Goal: Navigation & Orientation: Find specific page/section

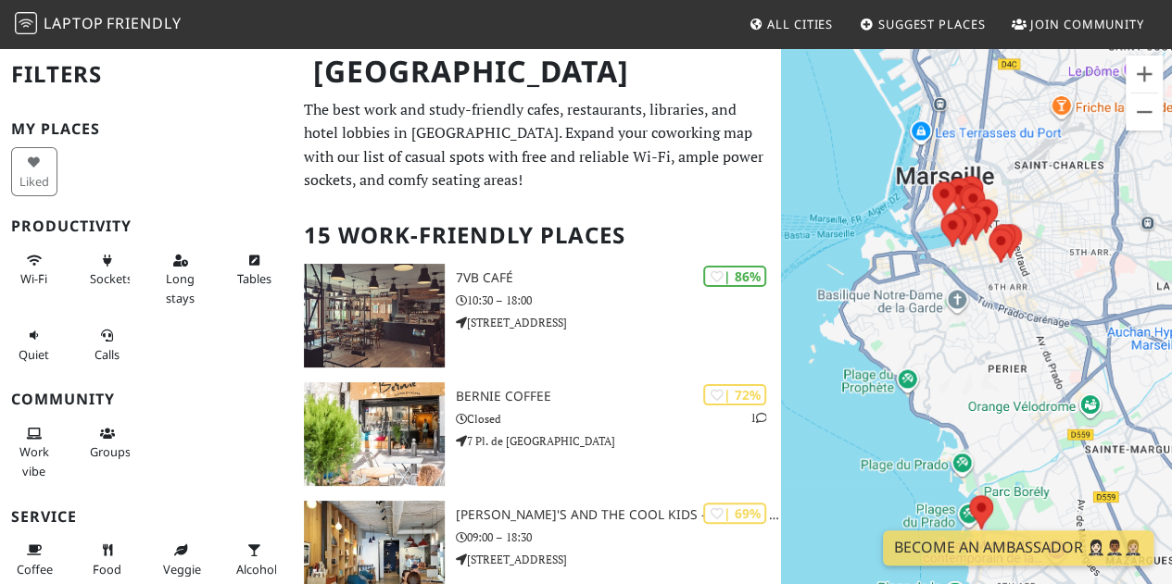
click at [1022, 207] on div at bounding box center [976, 338] width 391 height 584
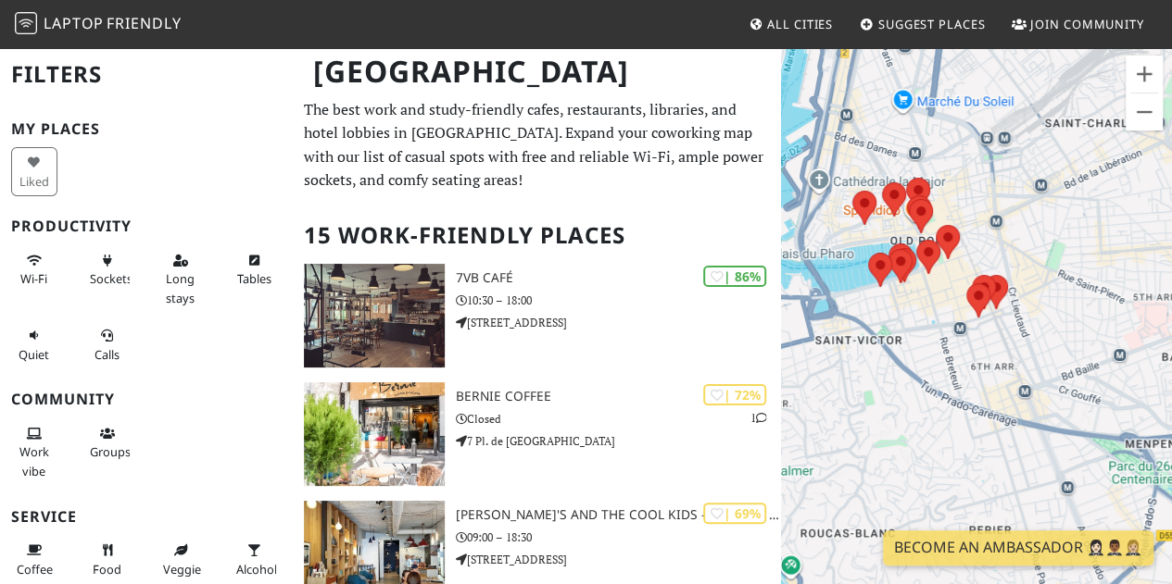
click at [953, 204] on div at bounding box center [976, 338] width 391 height 584
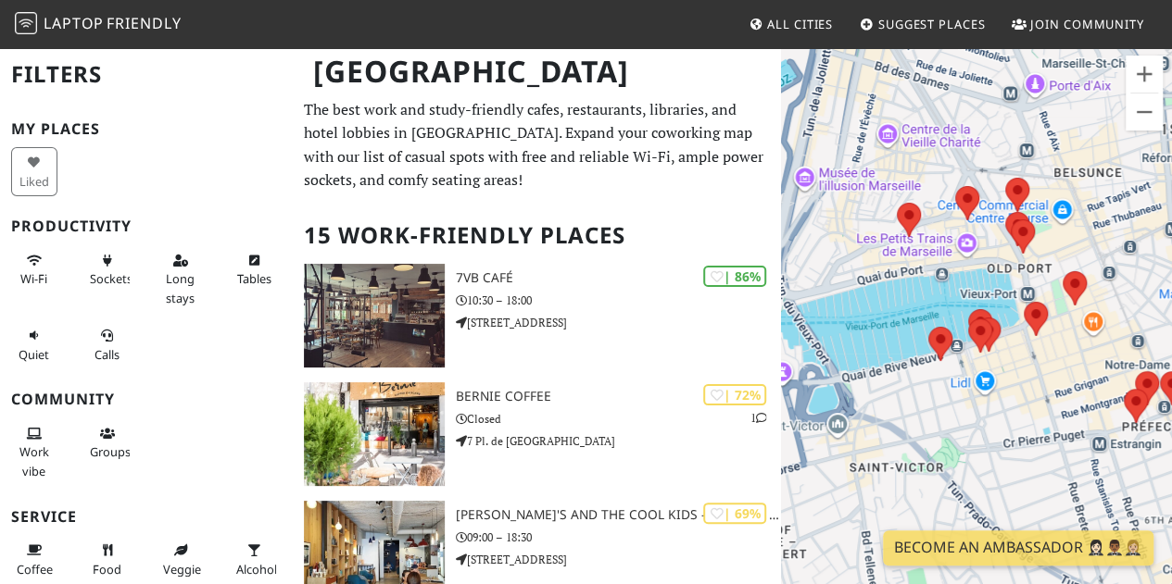
drag, startPoint x: 930, startPoint y: 263, endPoint x: 1078, endPoint y: 248, distance: 148.9
click at [1078, 248] on div at bounding box center [976, 338] width 391 height 584
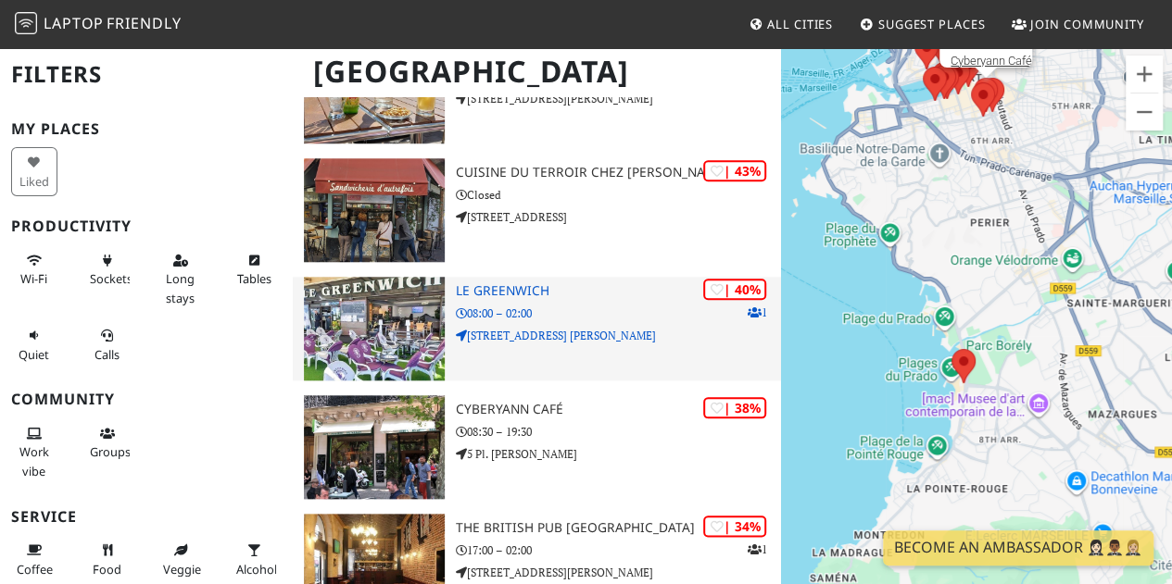
scroll to position [786, 0]
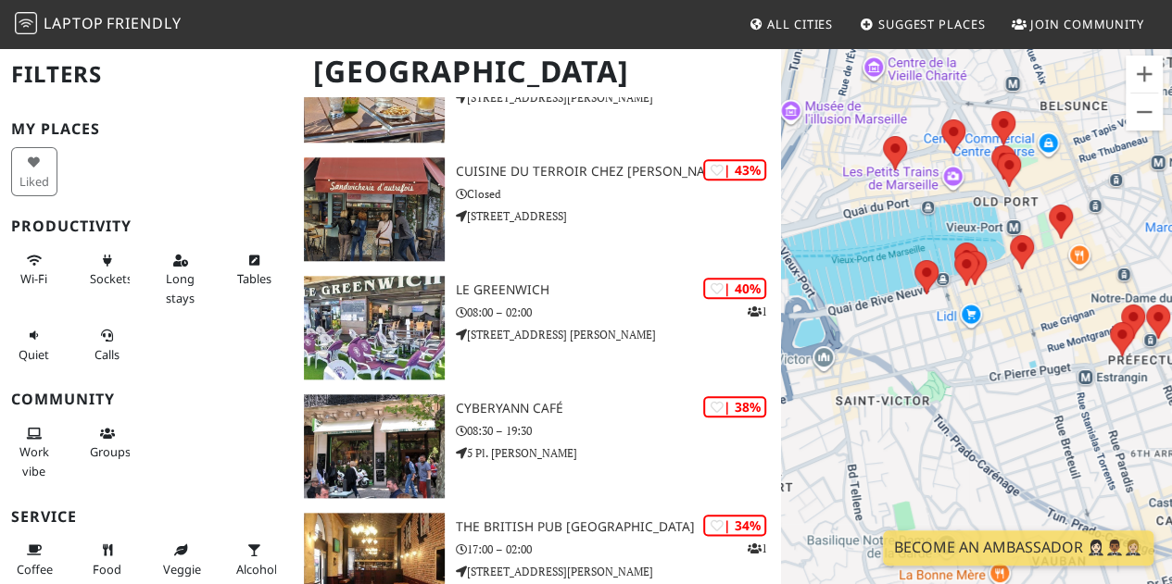
drag, startPoint x: 977, startPoint y: 202, endPoint x: 1013, endPoint y: 412, distance: 213.3
click at [1013, 412] on div at bounding box center [976, 338] width 391 height 584
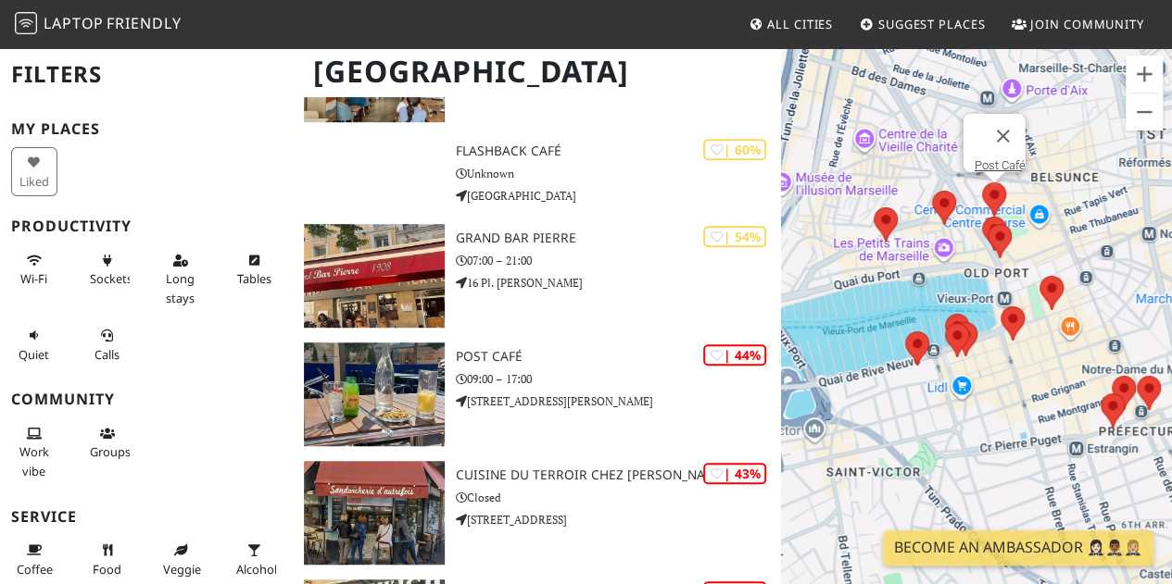
scroll to position [0, 0]
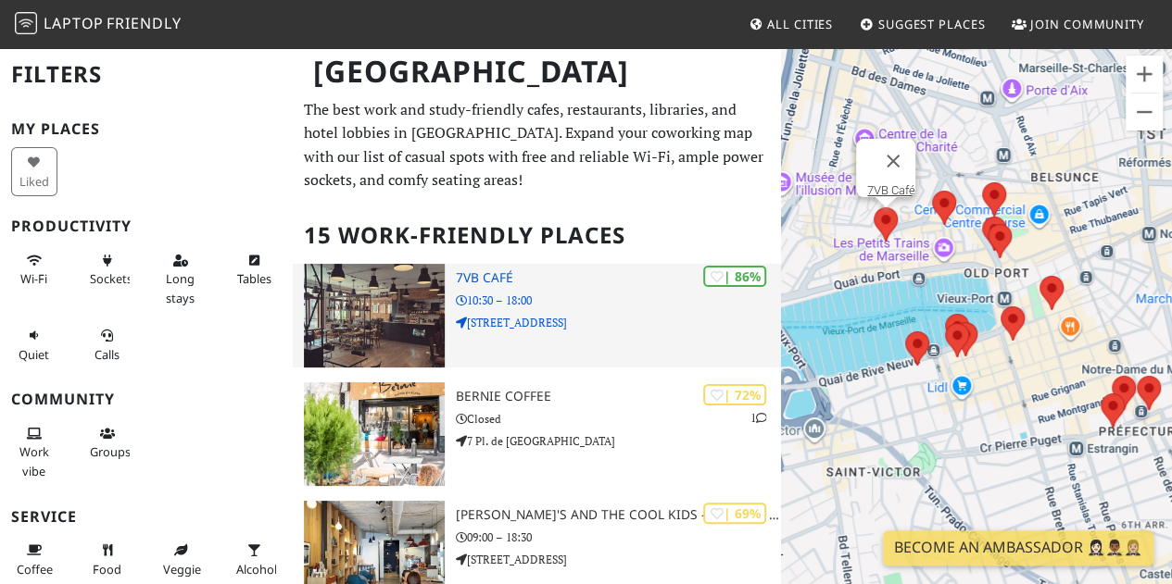
click at [641, 323] on p "[STREET_ADDRESS]" at bounding box center [618, 323] width 325 height 18
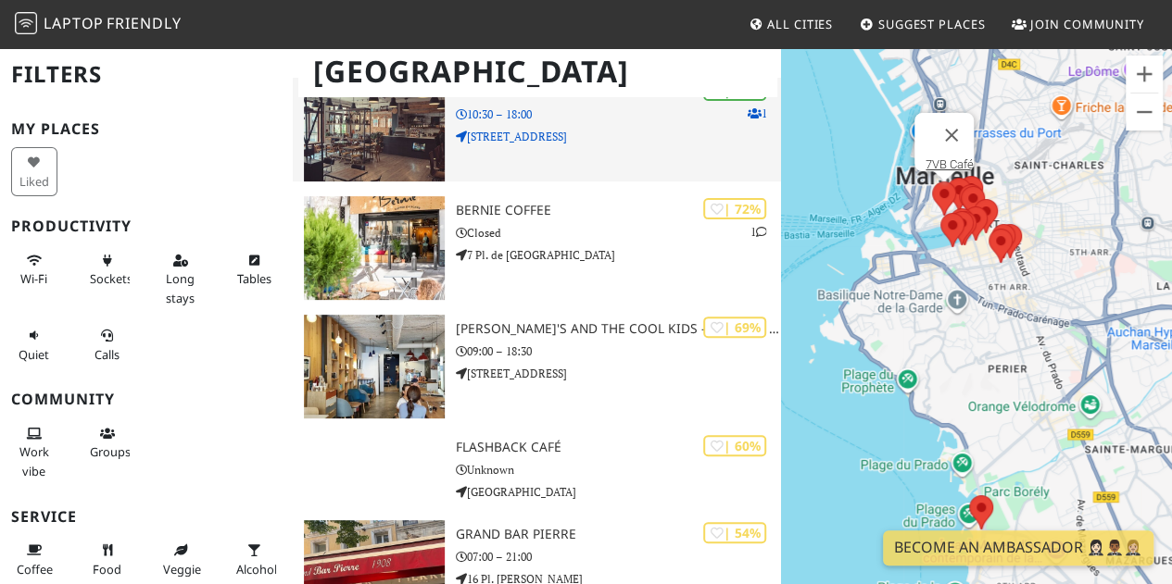
scroll to position [195, 0]
